Goal: Transaction & Acquisition: Purchase product/service

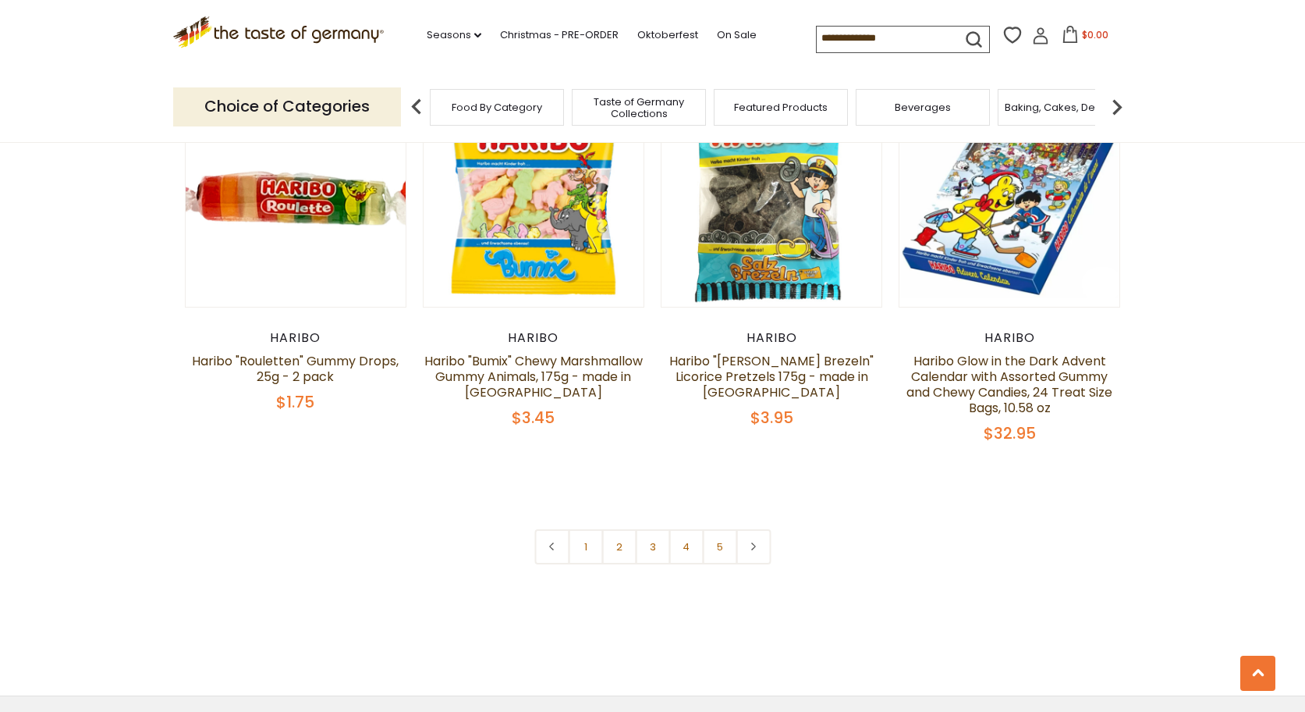
scroll to position [3277, 0]
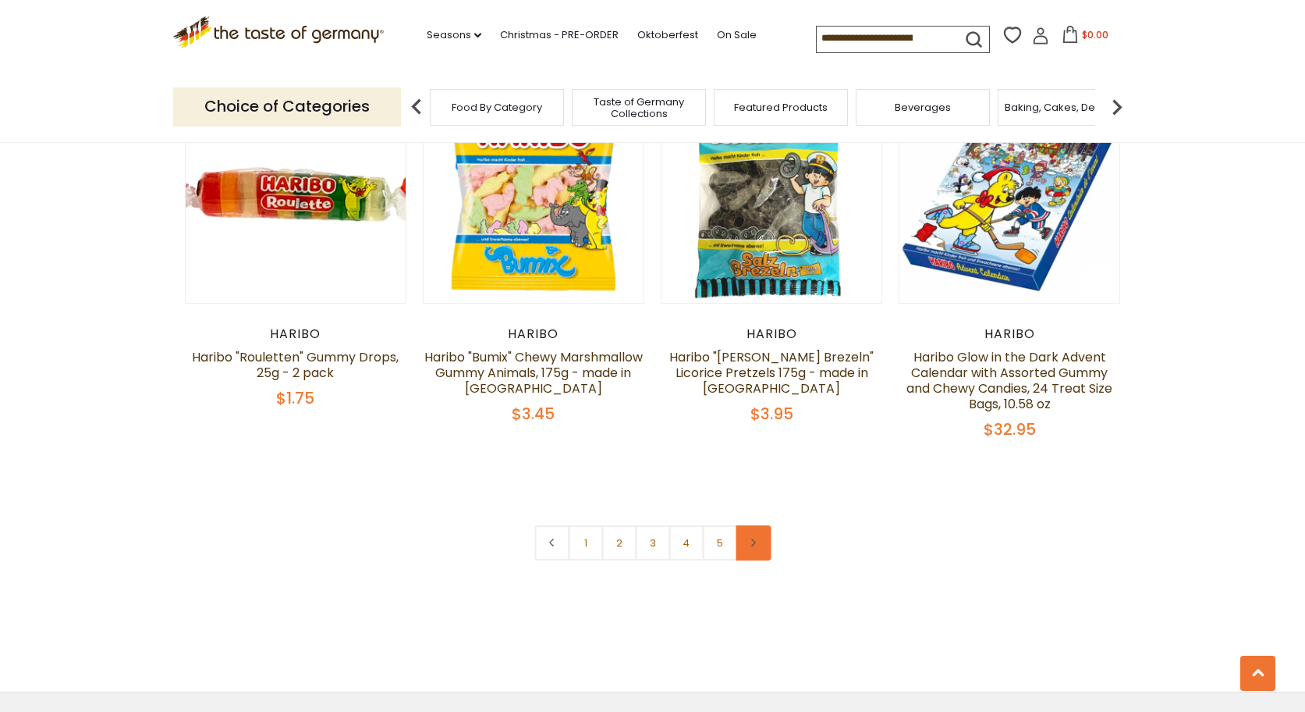
click at [755, 538] on use at bounding box center [753, 542] width 5 height 8
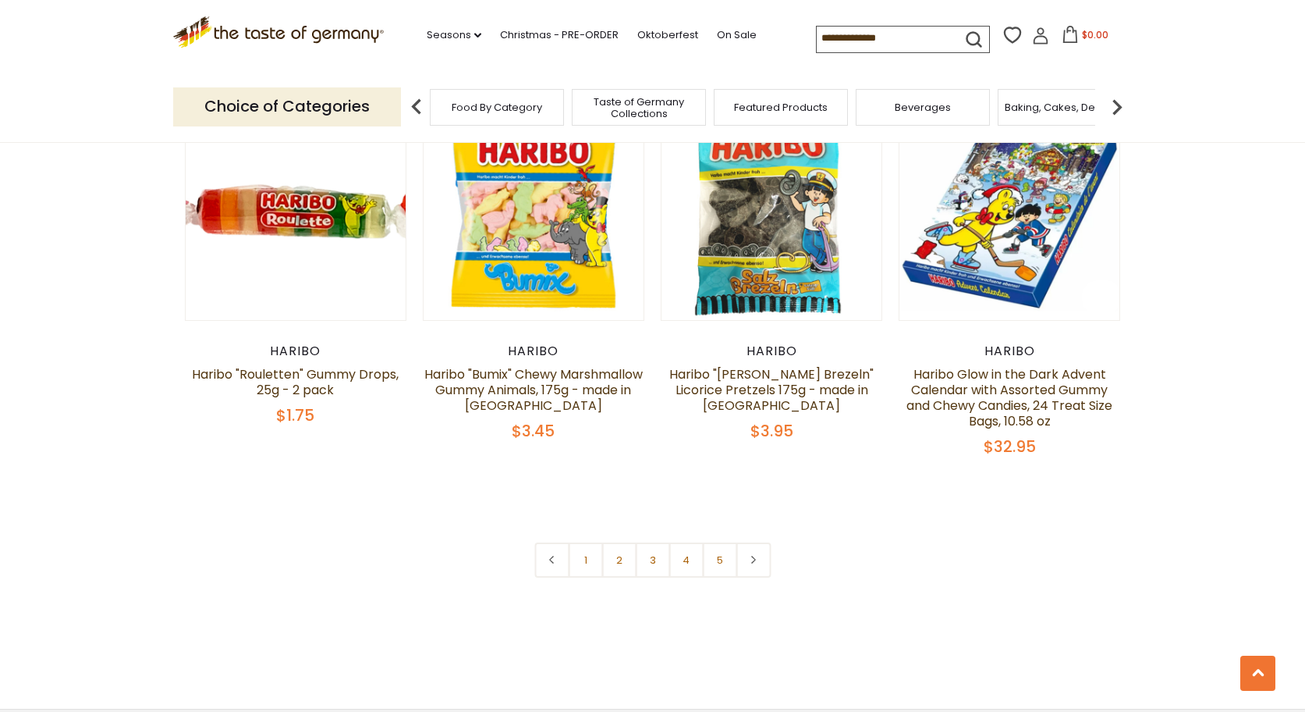
scroll to position [3433, 0]
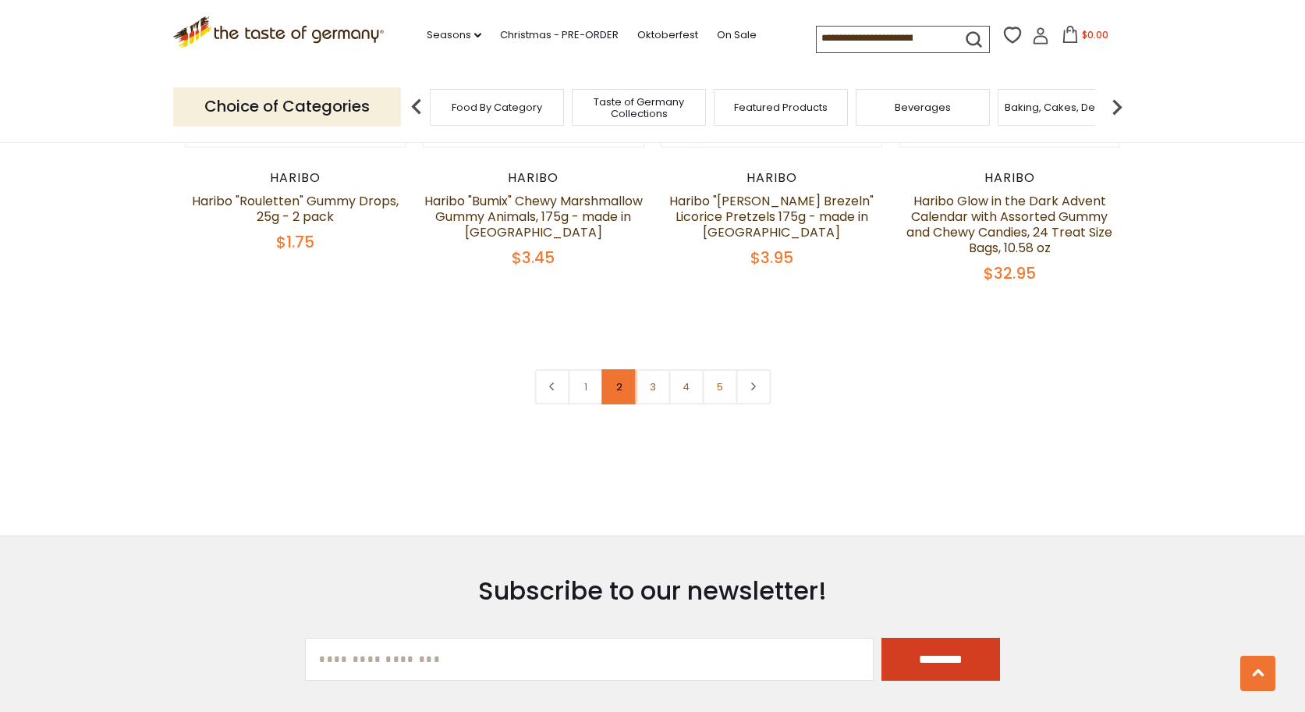
click at [622, 369] on link "2" at bounding box center [619, 386] width 35 height 35
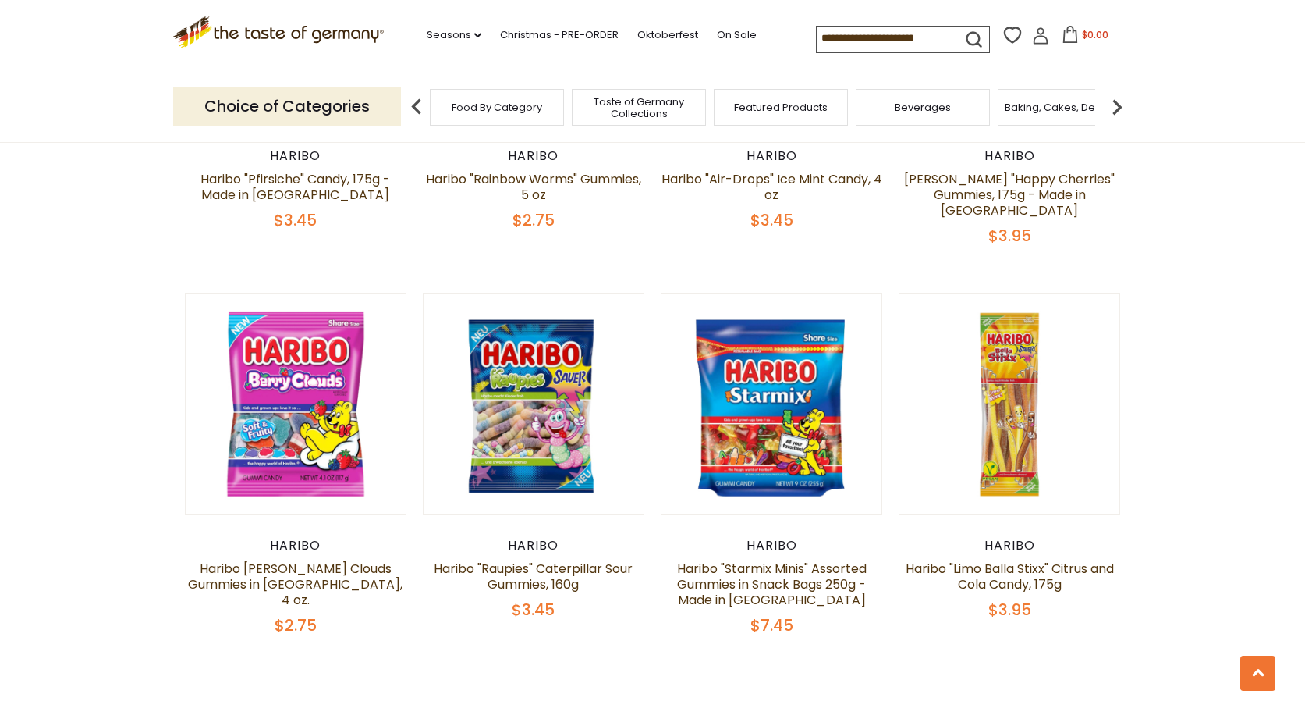
scroll to position [3248, 0]
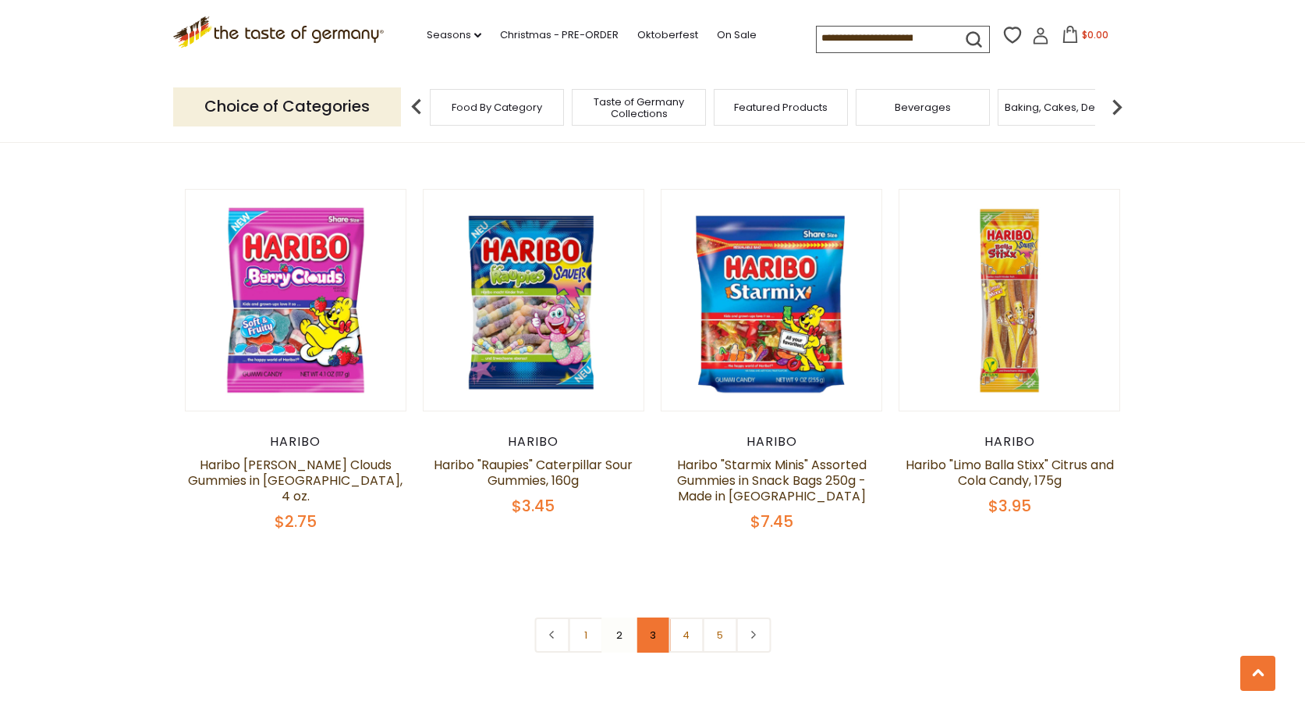
click at [652, 617] on link "3" at bounding box center [652, 634] width 35 height 35
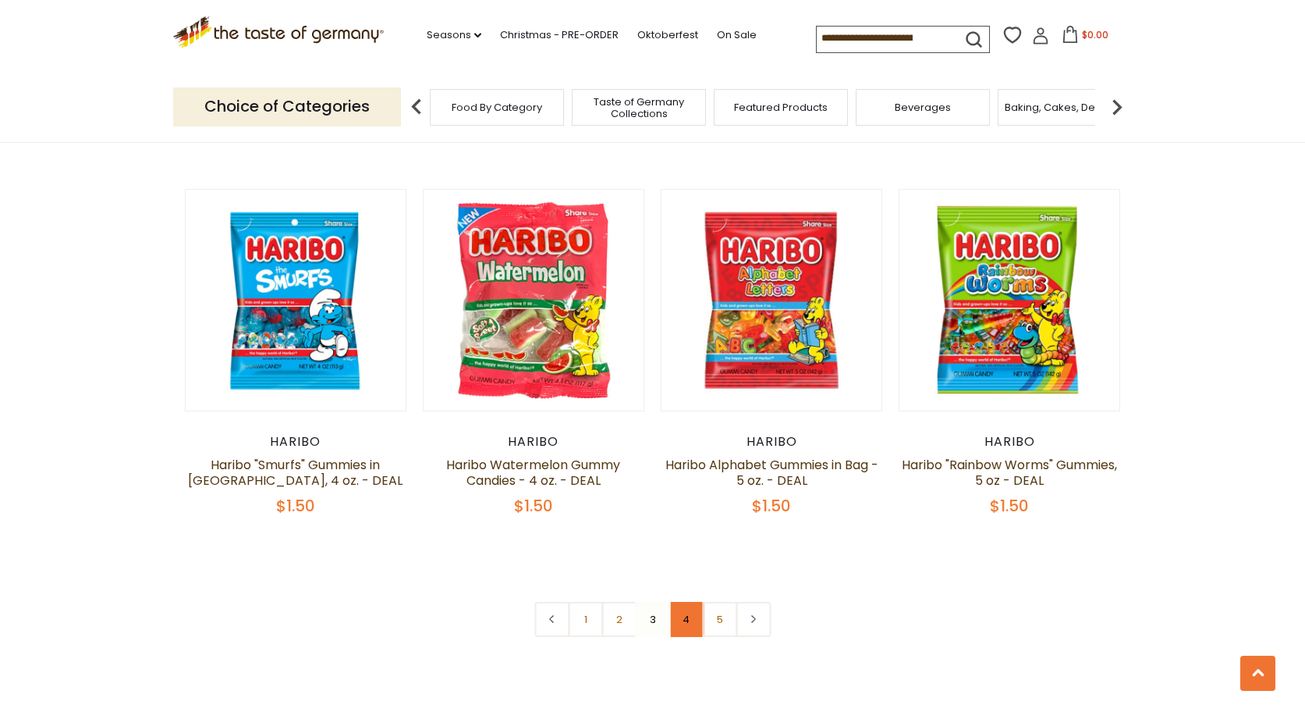
click at [689, 602] on link "4" at bounding box center [686, 619] width 35 height 35
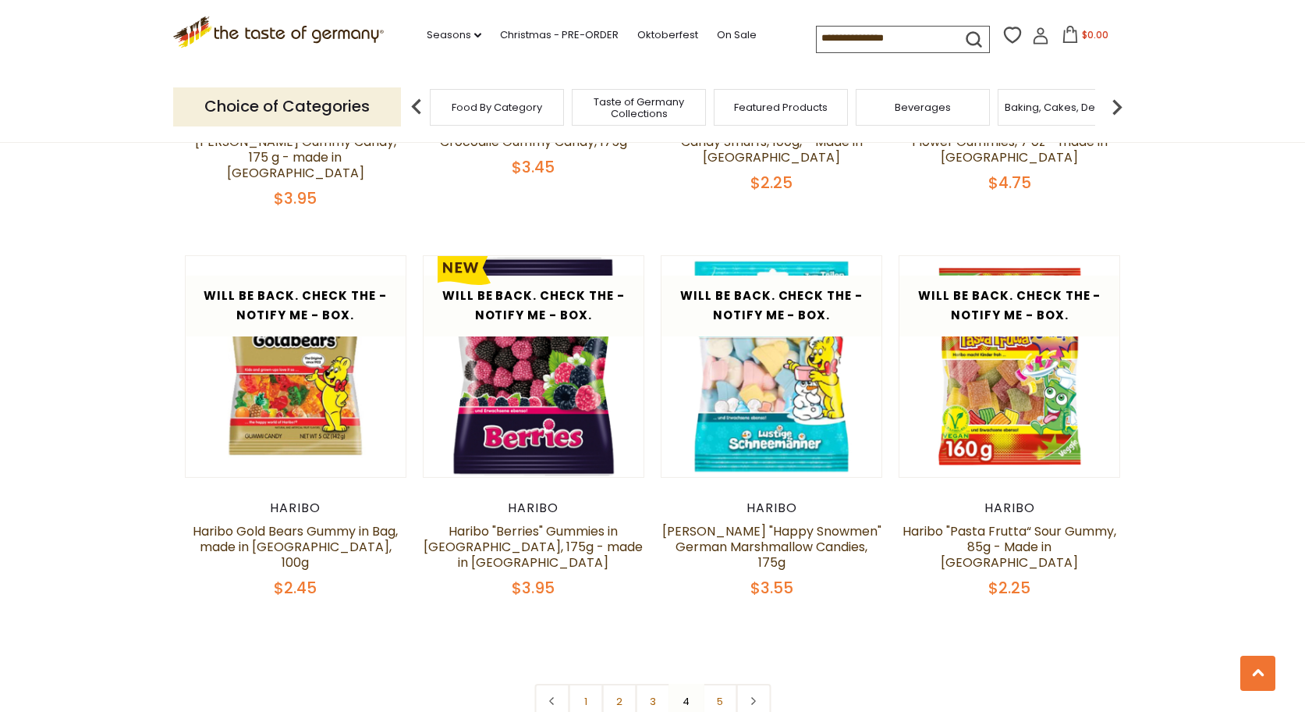
scroll to position [3482, 0]
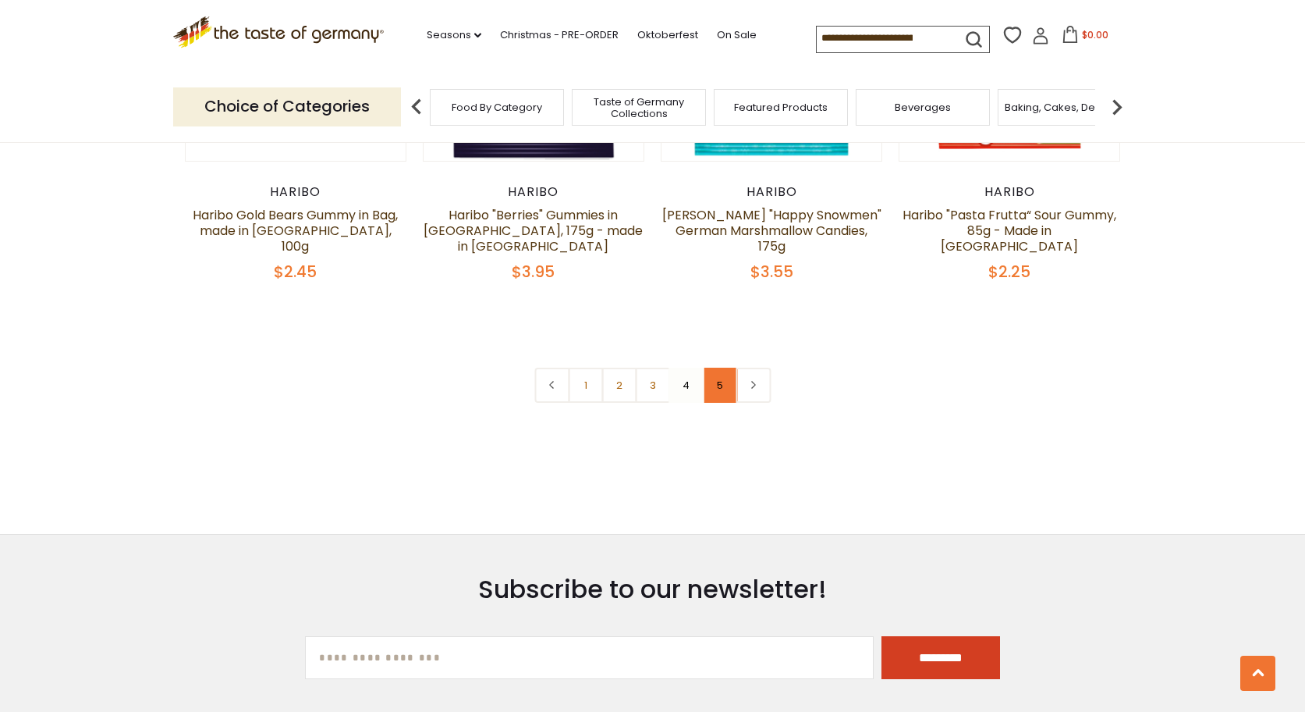
click at [716, 368] on link "5" at bounding box center [719, 385] width 35 height 35
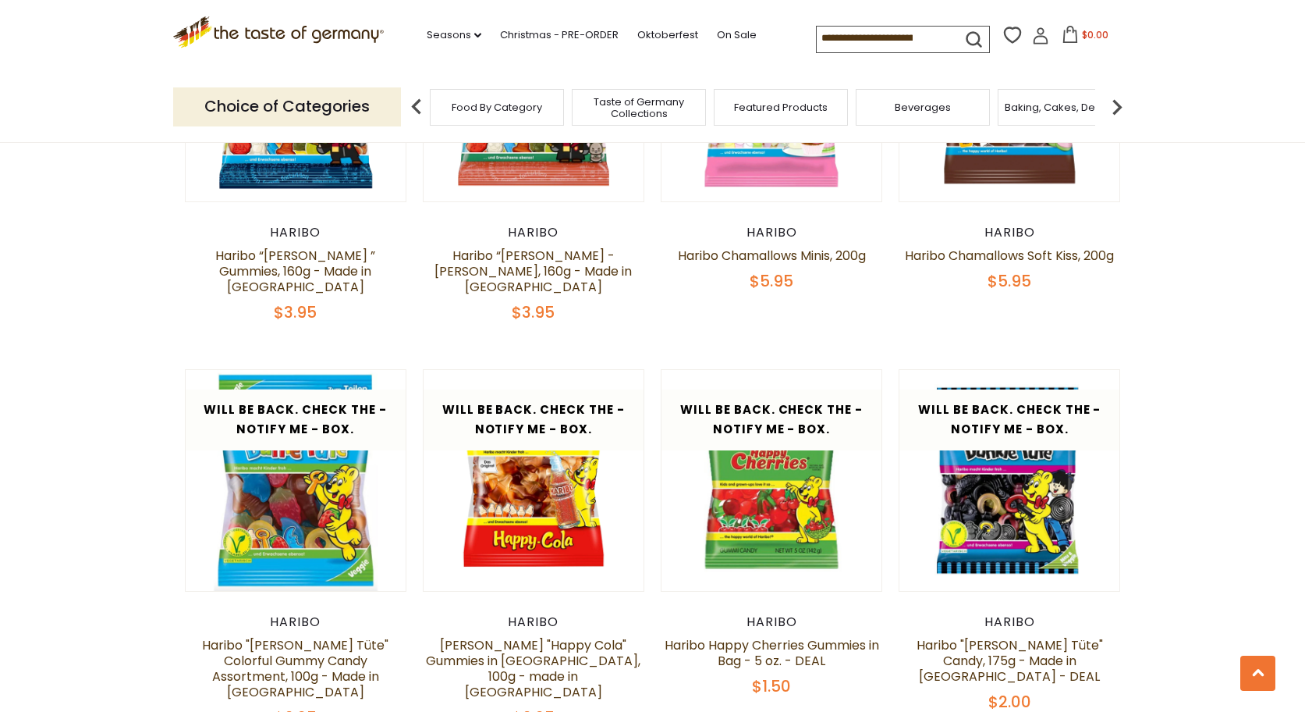
scroll to position [2779, 0]
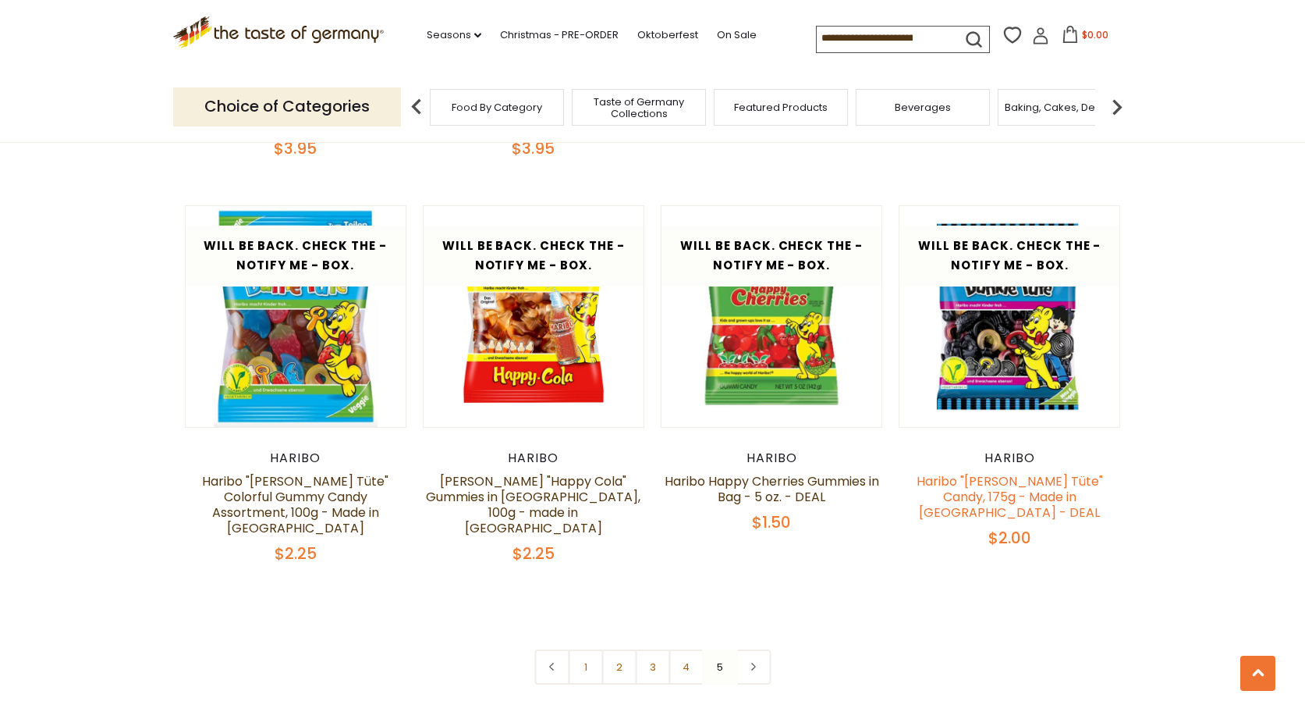
click at [999, 472] on link "Haribo "[PERSON_NAME] Tüte" Candy, 175g - Made in [GEOGRAPHIC_DATA] - DEAL" at bounding box center [1010, 496] width 186 height 49
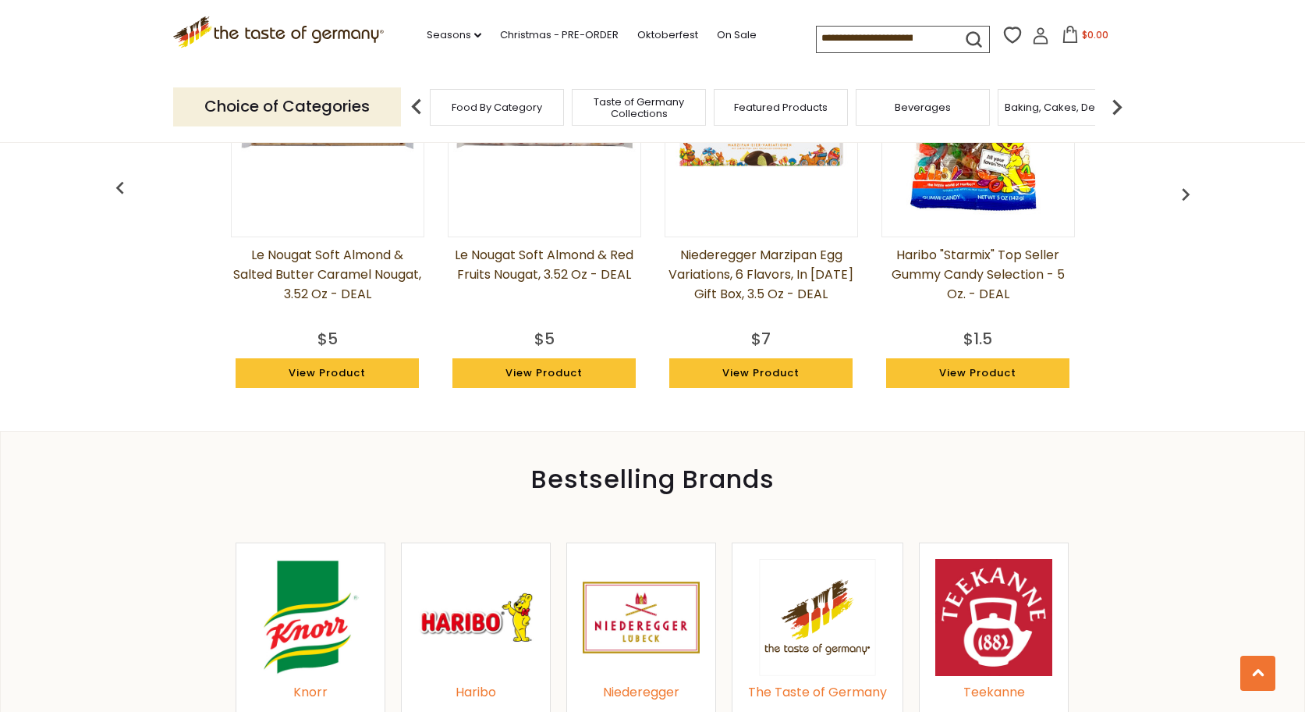
scroll to position [1639, 0]
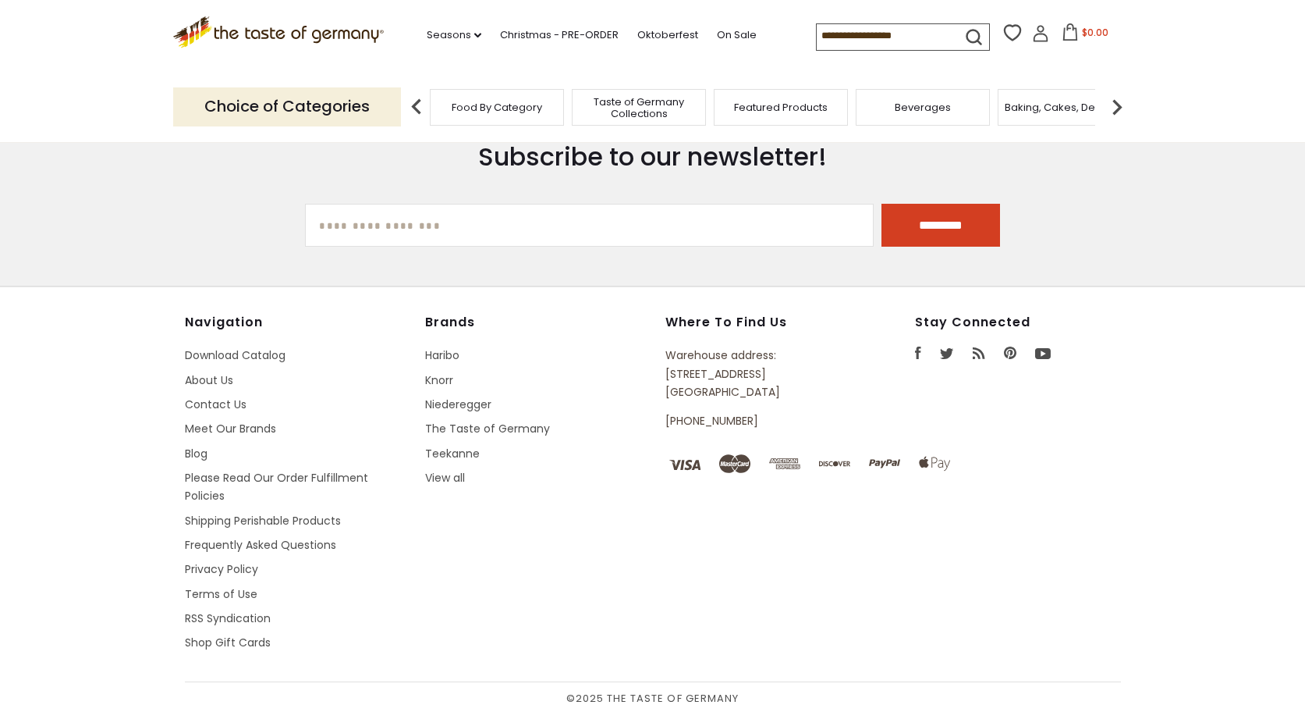
scroll to position [348, 0]
